Goal: Task Accomplishment & Management: Use online tool/utility

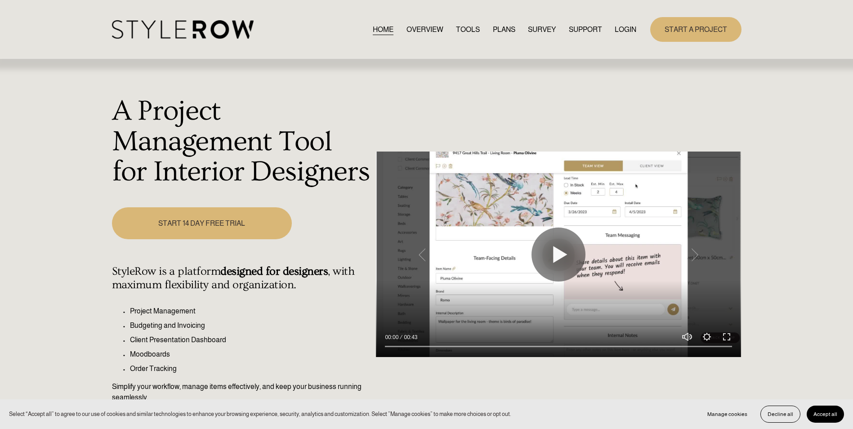
click at [623, 28] on link "LOGIN" at bounding box center [626, 29] width 22 height 12
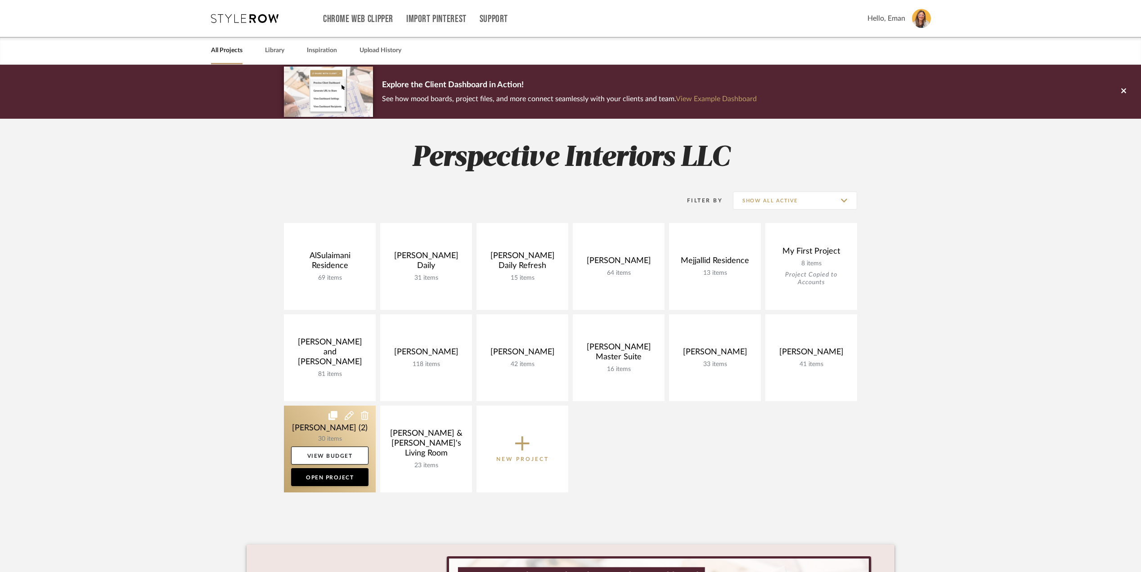
click at [289, 418] on link at bounding box center [330, 449] width 92 height 87
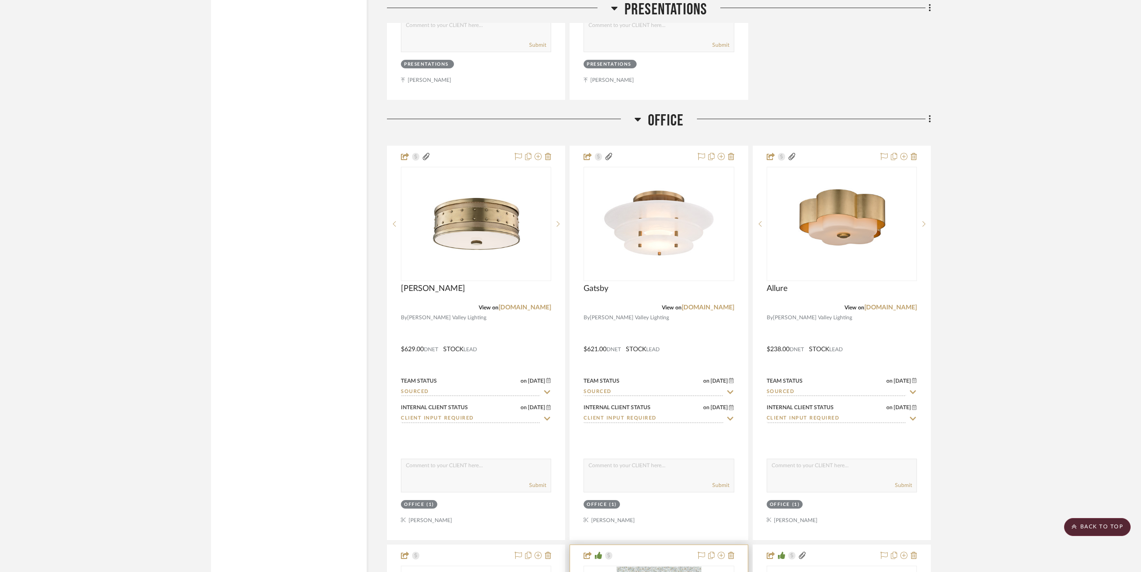
scroll to position [2279, 0]
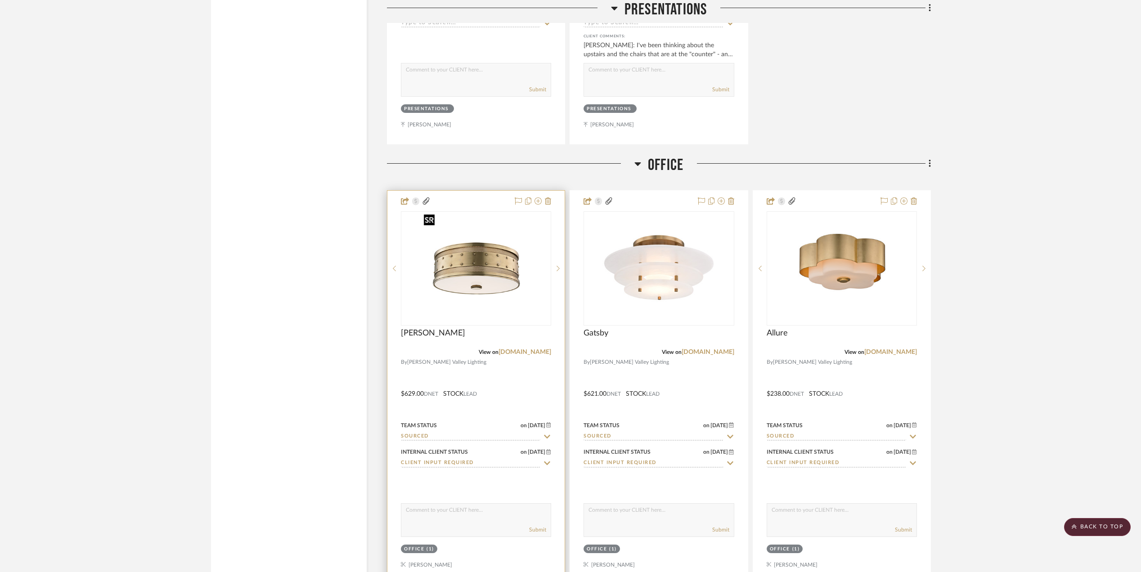
click at [487, 290] on div at bounding box center [476, 268] width 150 height 114
click at [470, 279] on img "0" at bounding box center [476, 268] width 112 height 112
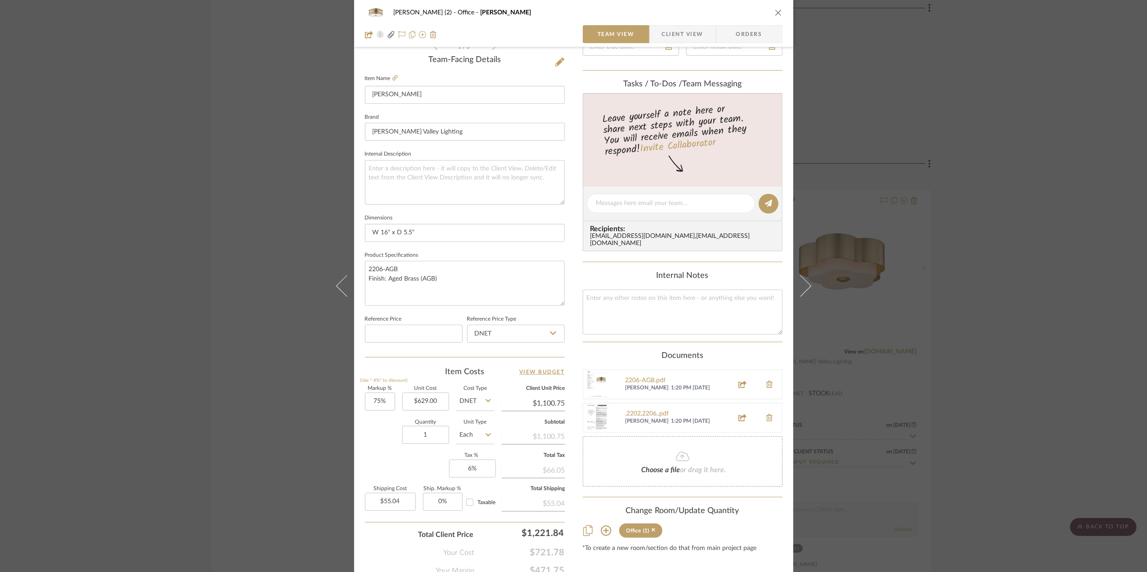
scroll to position [267, 0]
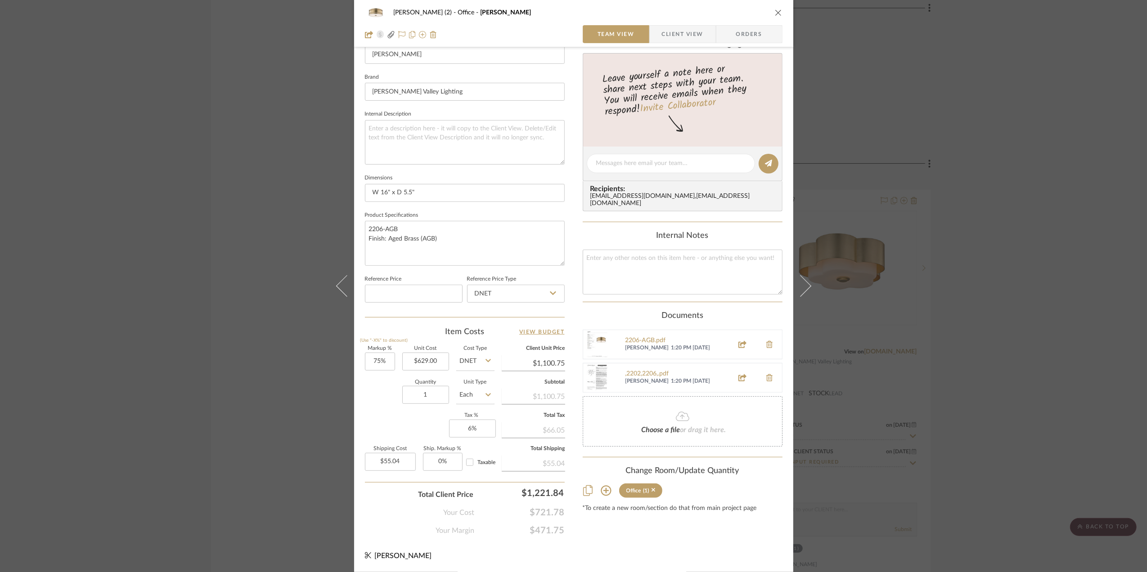
click at [386, 411] on div "Quantity 1 Unit Type Each" at bounding box center [430, 396] width 130 height 32
click at [1030, 381] on div "[PERSON_NAME] (2) Office [PERSON_NAME] Team View Client View Orders 1 / 3 Team-…" at bounding box center [573, 286] width 1147 height 572
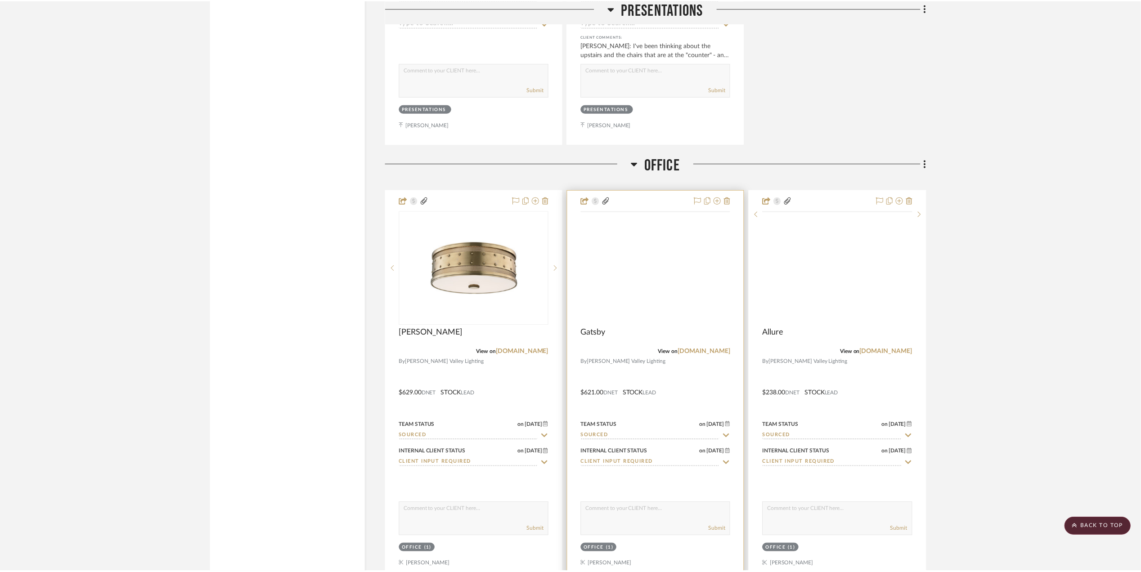
scroll to position [2279, 0]
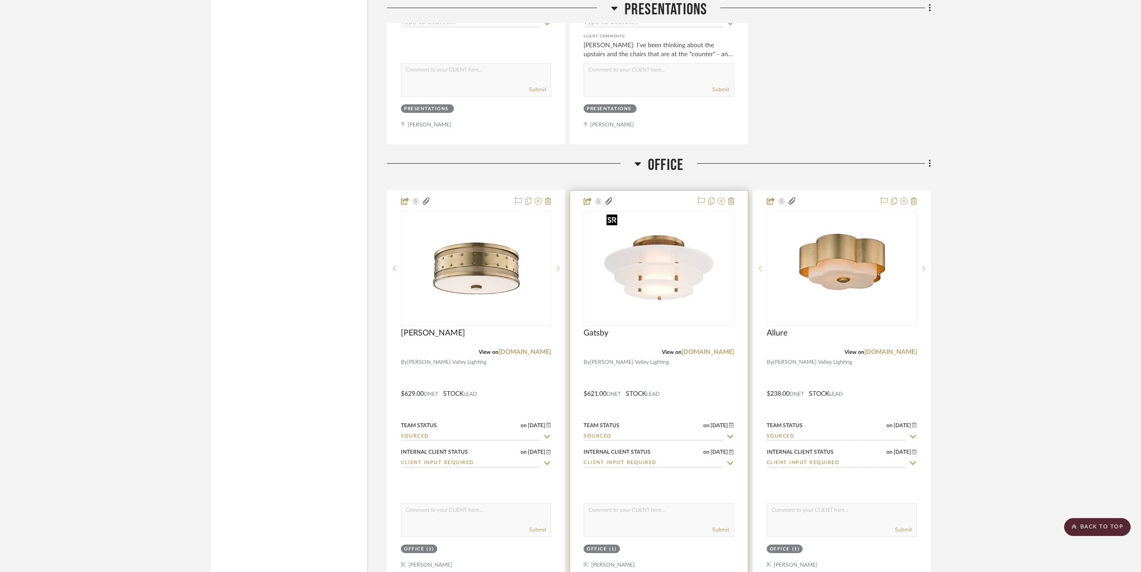
click at [666, 274] on img "0" at bounding box center [658, 268] width 112 height 112
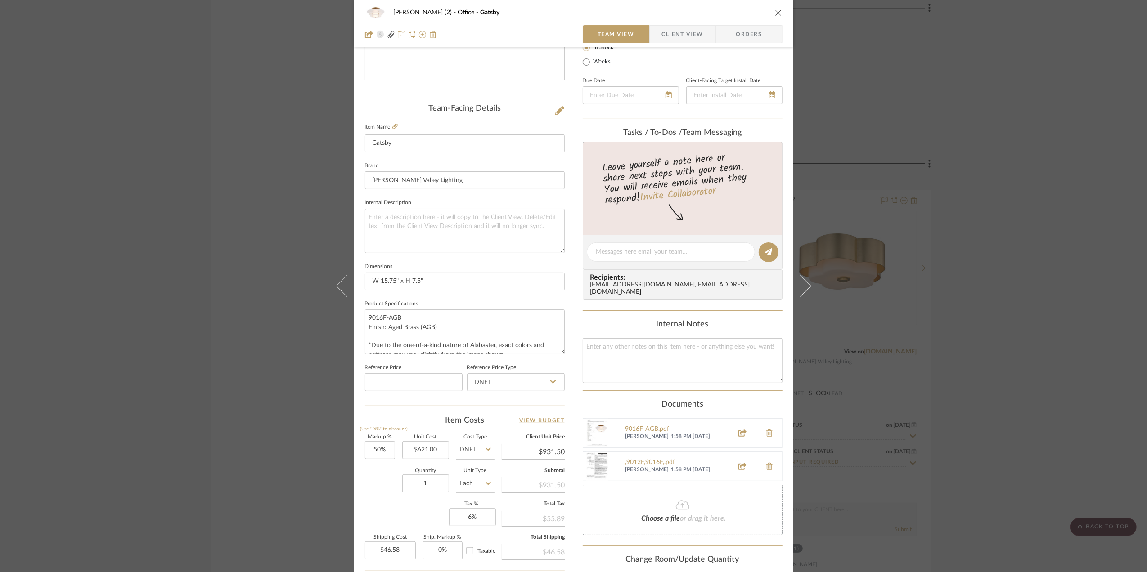
scroll to position [267, 0]
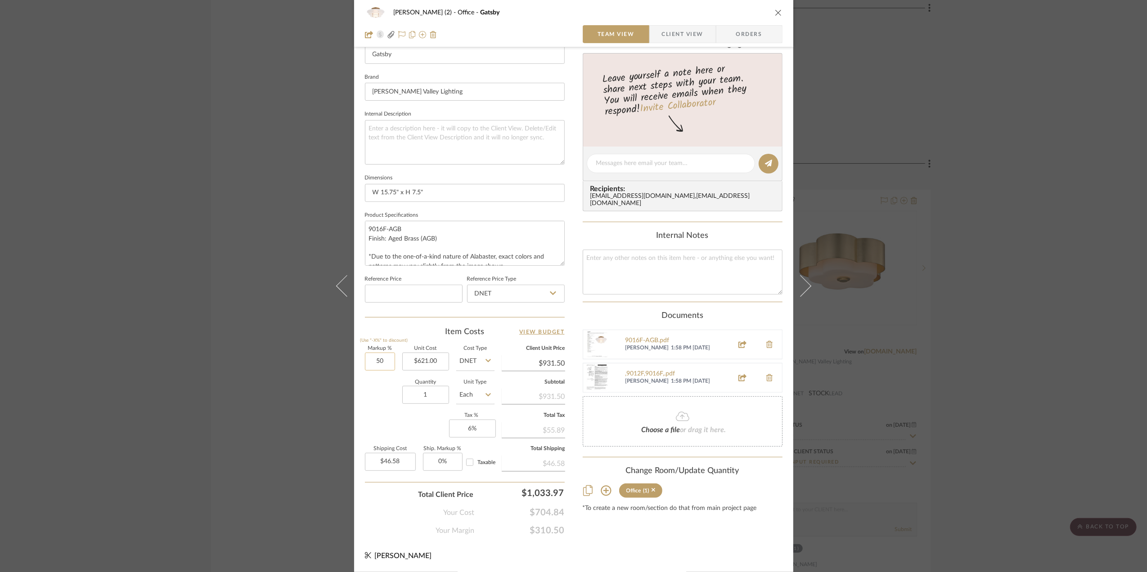
click at [384, 363] on input "50" at bounding box center [380, 362] width 30 height 18
type input "75%"
click at [384, 410] on div "Quantity 1 Unit Type Each" at bounding box center [430, 396] width 130 height 32
type input "$1,086.75"
type input "$54.34"
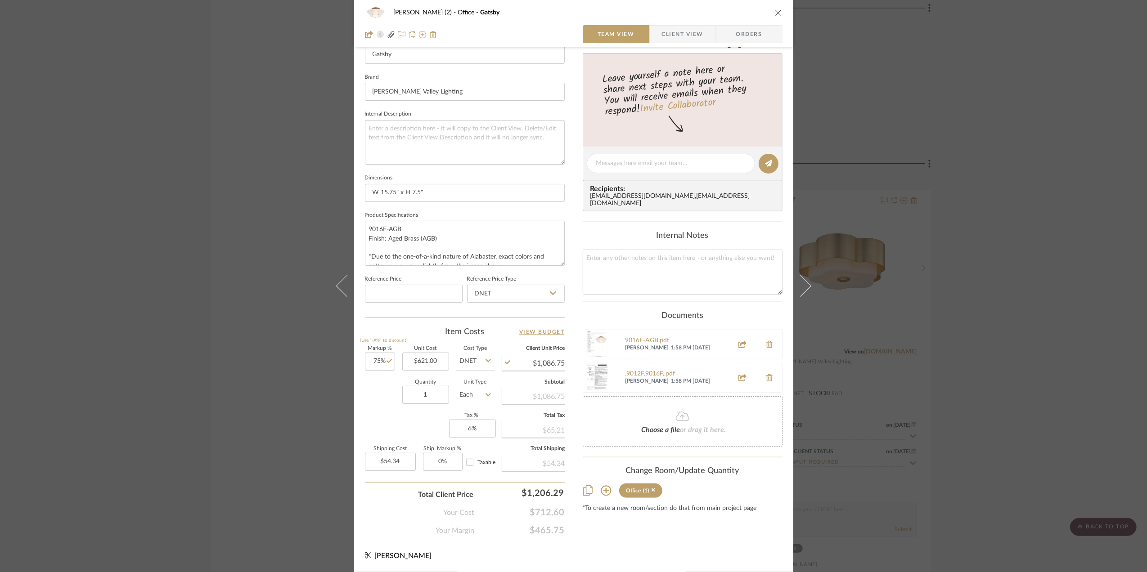
click at [1008, 333] on div "[PERSON_NAME] (2) Office Gatsby Team View Client View Orders Team-Facing Detail…" at bounding box center [573, 286] width 1147 height 572
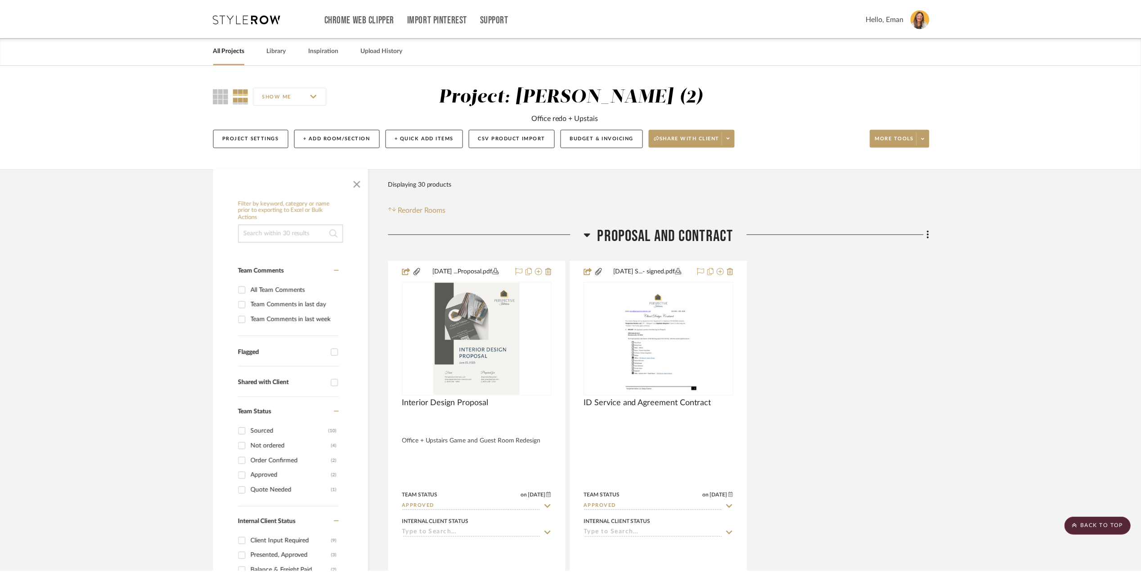
scroll to position [2279, 0]
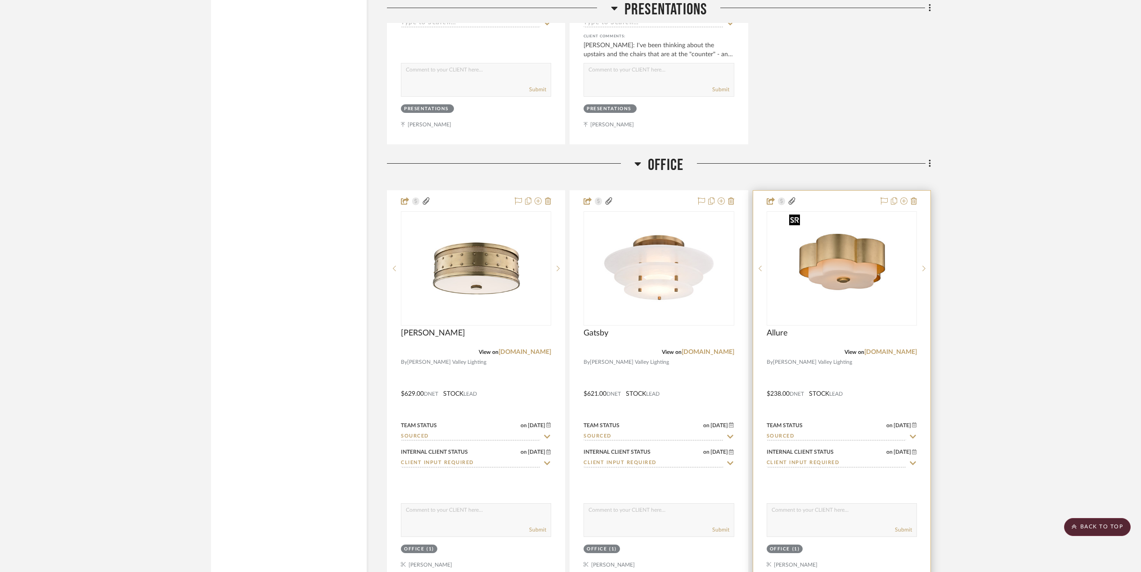
click at [835, 264] on img "0" at bounding box center [841, 268] width 112 height 112
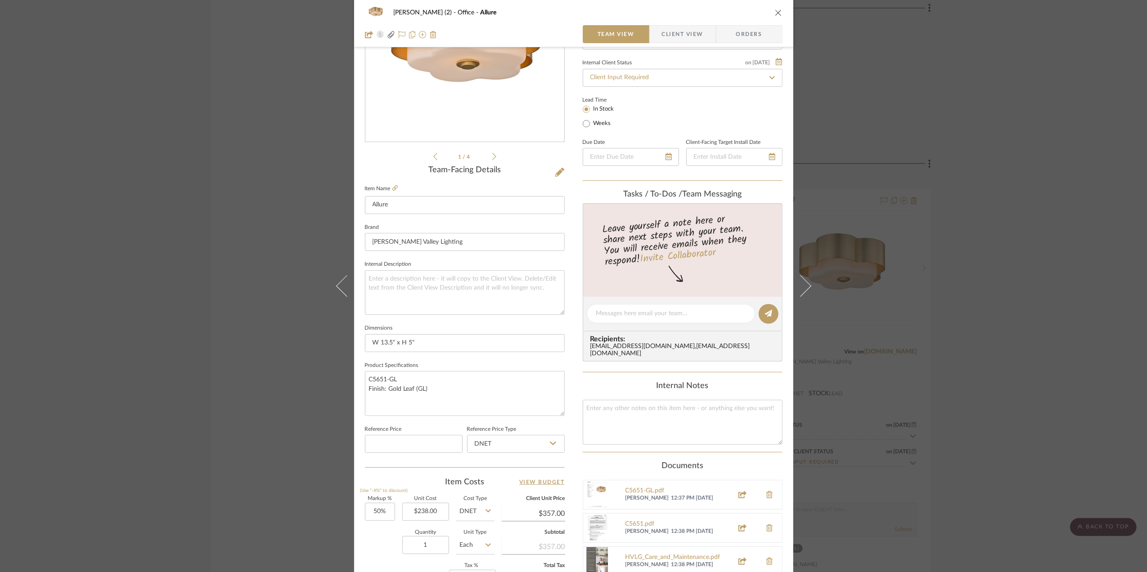
scroll to position [120, 0]
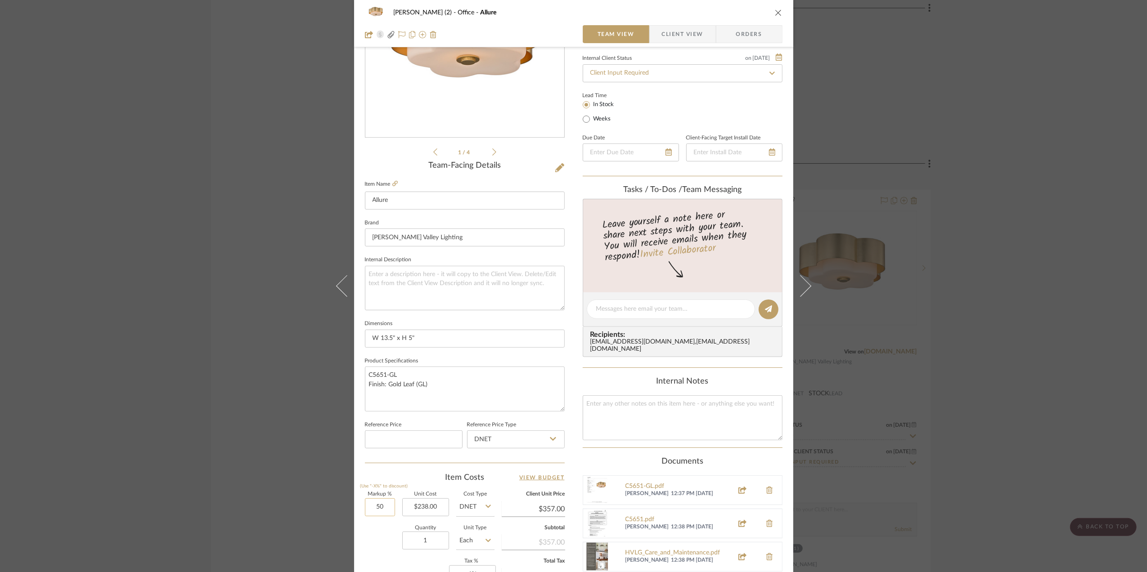
click at [383, 510] on input "50" at bounding box center [380, 507] width 30 height 18
type input "75%"
click at [376, 539] on div "Quantity 1 Unit Type Each" at bounding box center [430, 542] width 130 height 32
type input "$416.50"
type input "$20.83"
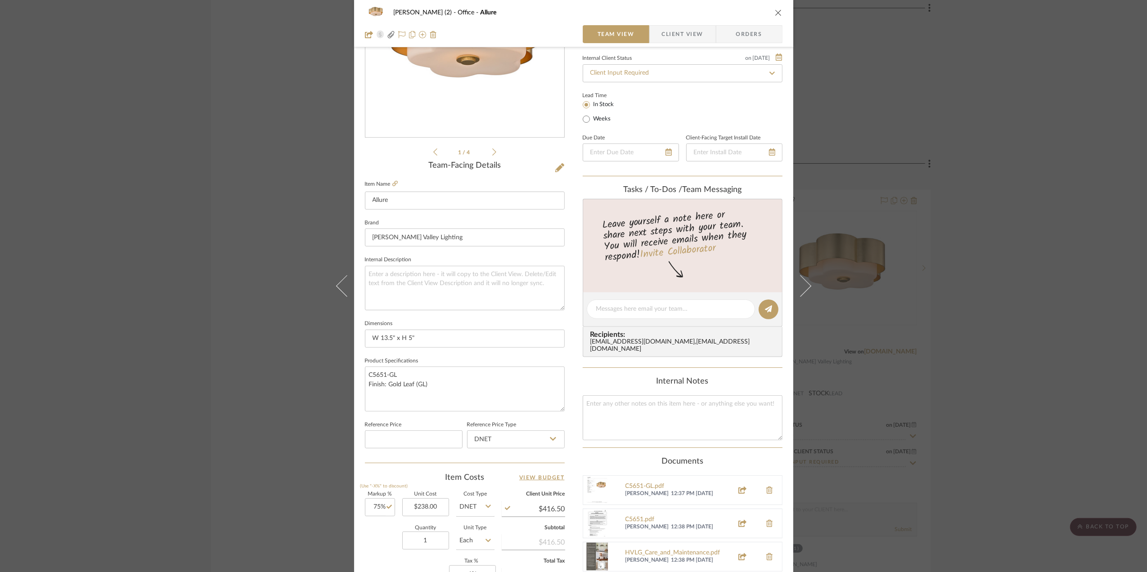
click at [1012, 339] on div "[PERSON_NAME] (2) Office Allure Team View Client View Orders 1 / 4 Team-Facing …" at bounding box center [573, 286] width 1147 height 572
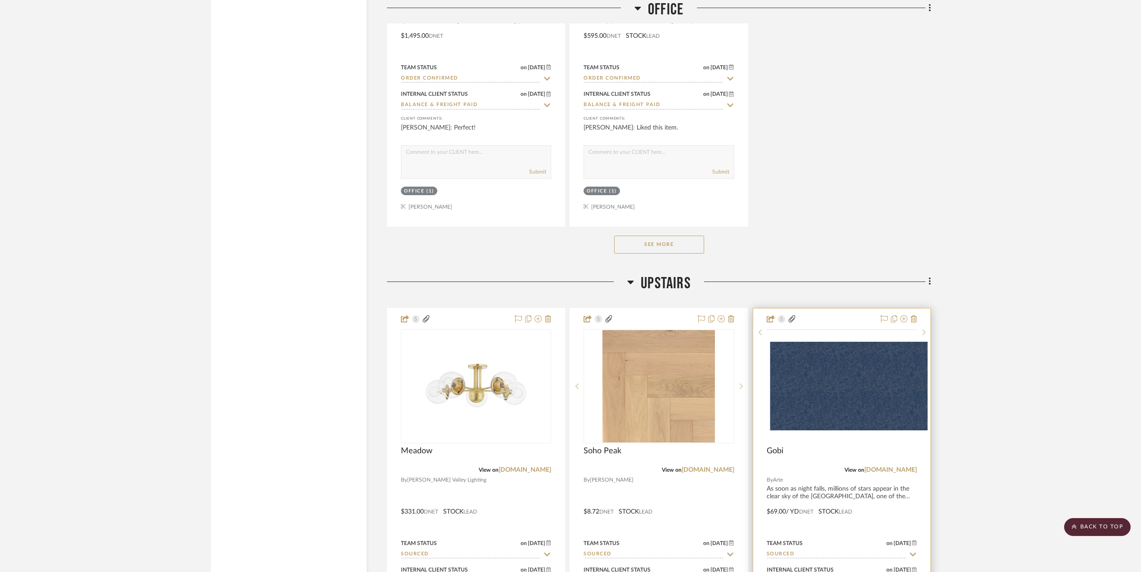
scroll to position [3718, 0]
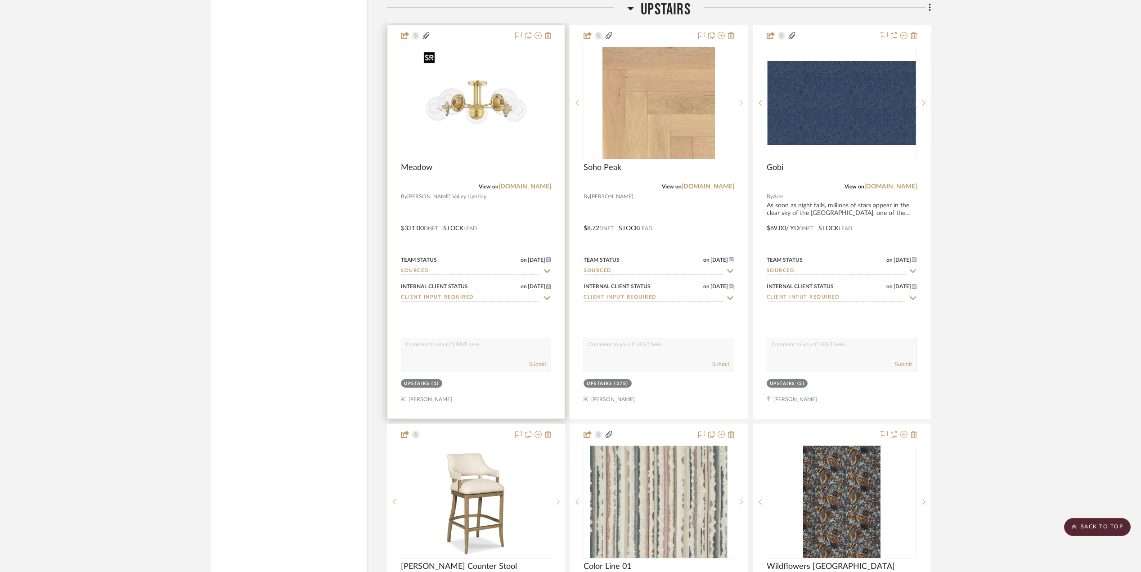
click at [0, 0] on img at bounding box center [0, 0] width 0 height 0
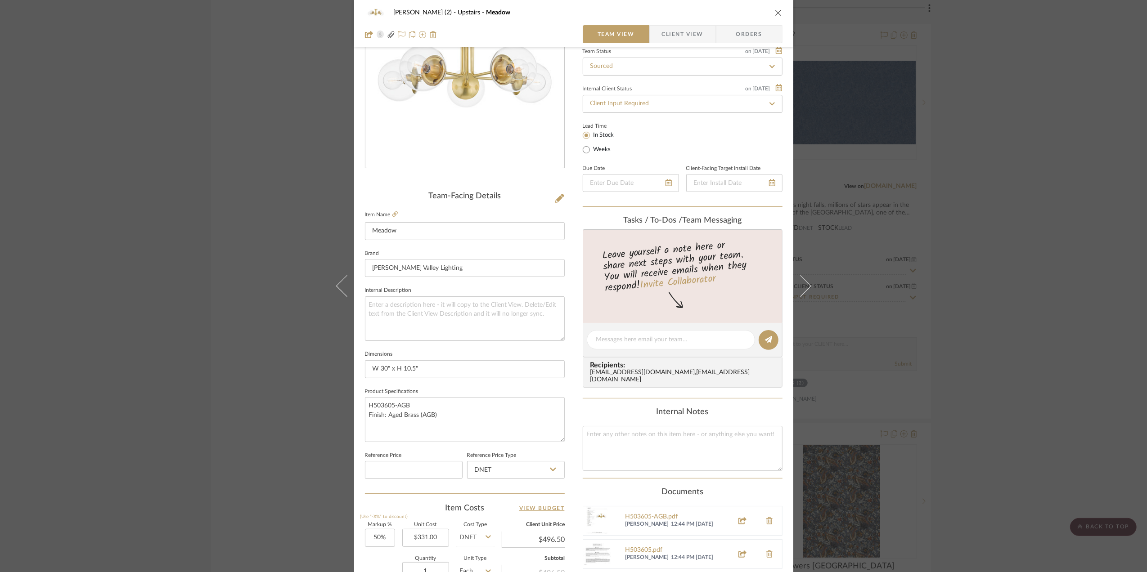
scroll to position [267, 0]
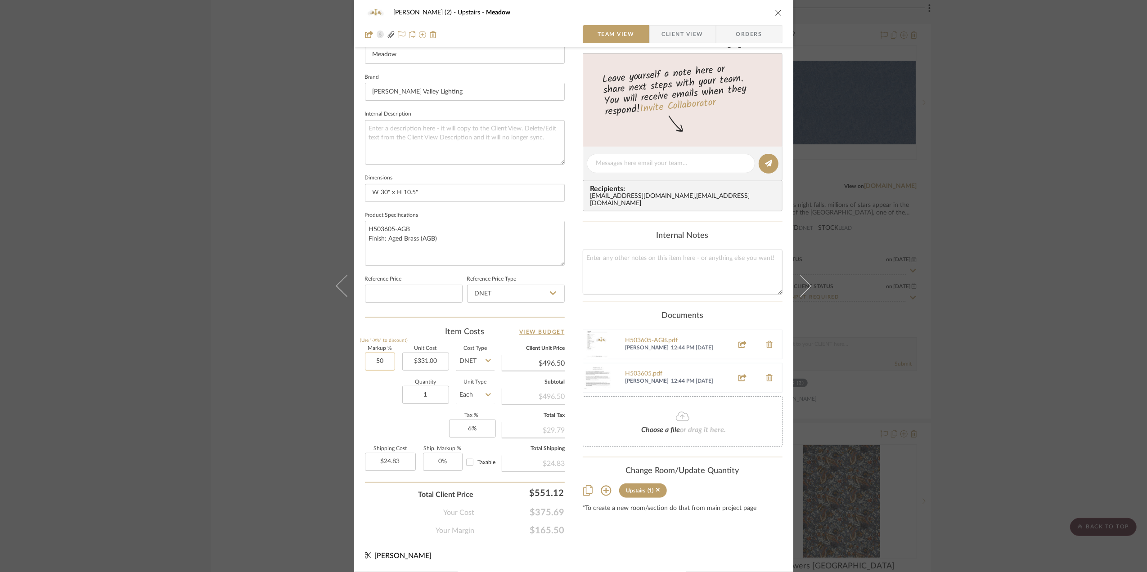
click at [382, 362] on input "50" at bounding box center [380, 362] width 30 height 18
type input "75%"
click at [378, 417] on div "Markup % (Use "-X%" to discount) 75% Unit Cost $331.00 Cost Type DNET Client Un…" at bounding box center [465, 411] width 200 height 131
type input "$579.25"
type input "$28.96"
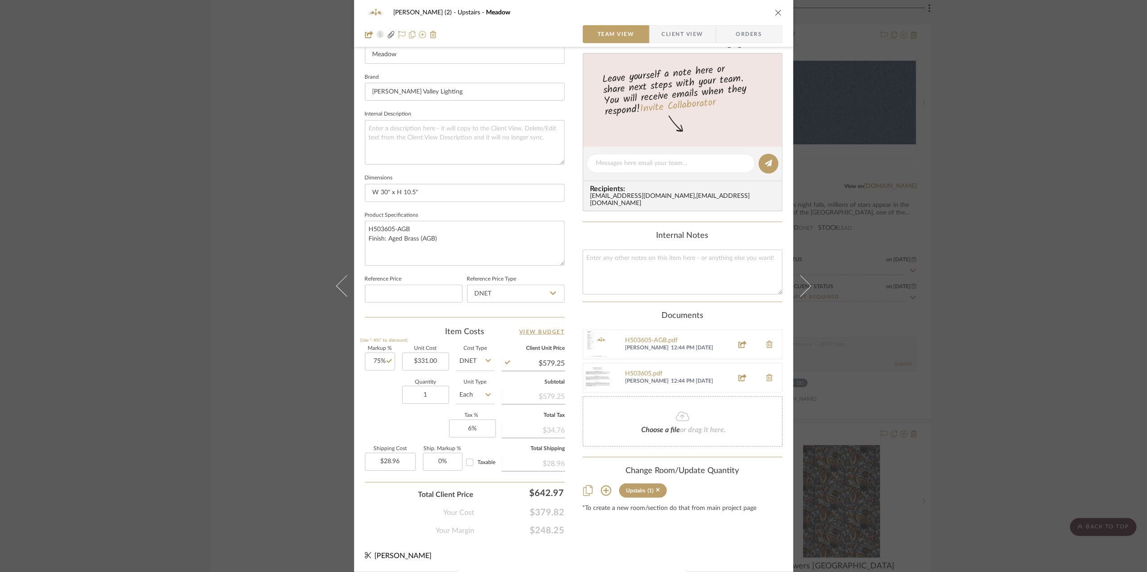
click at [999, 341] on div "[PERSON_NAME] (2) Upstairs Meadow Team View Client View Orders Team-Facing Deta…" at bounding box center [573, 286] width 1147 height 572
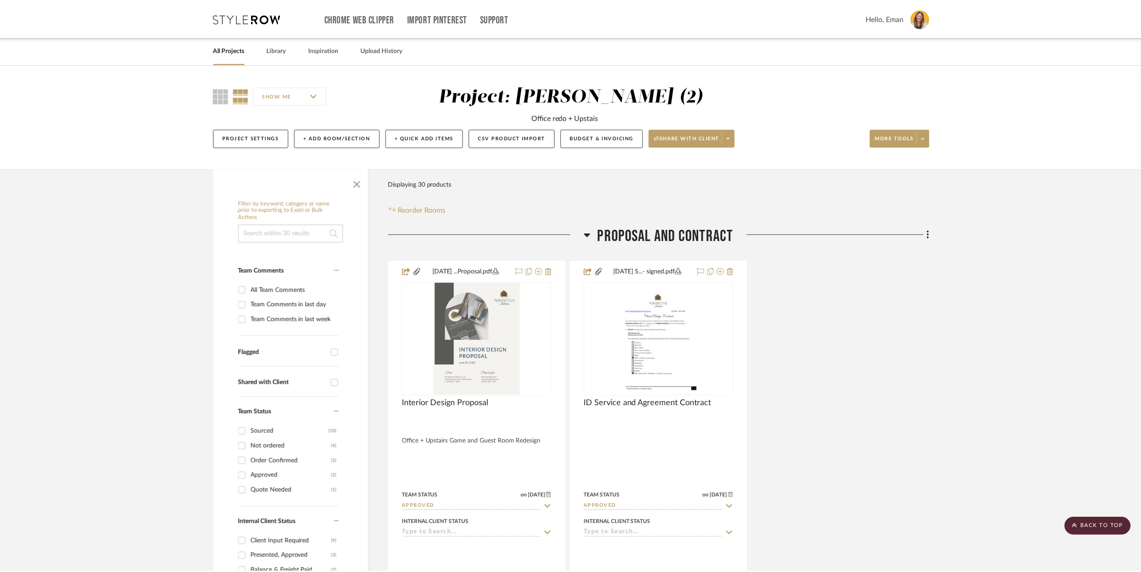
scroll to position [3718, 0]
